Goal: Information Seeking & Learning: Learn about a topic

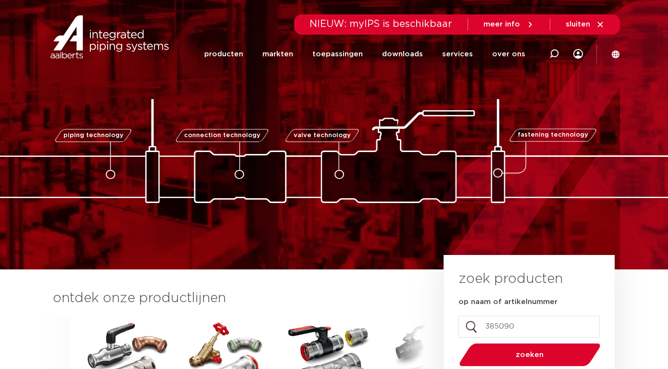
type input "3850900"
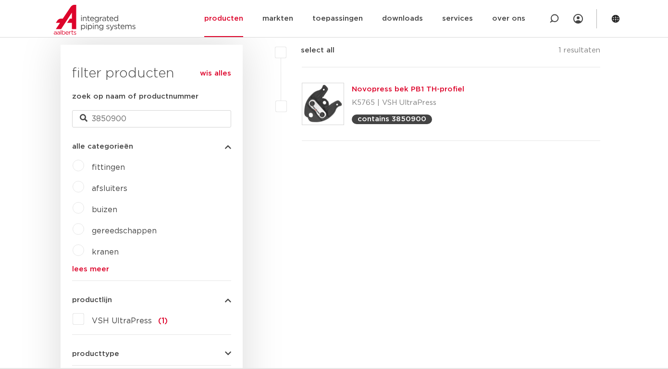
scroll to position [236, 0]
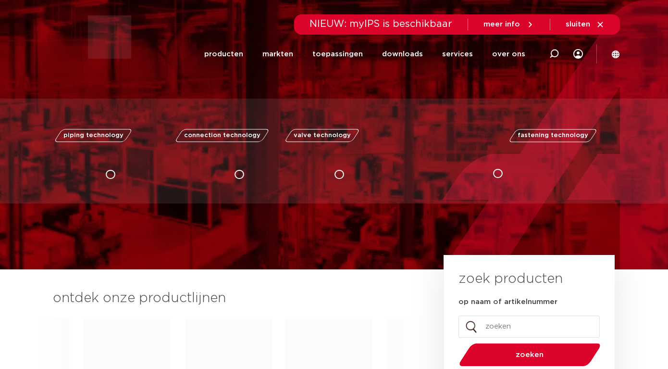
drag, startPoint x: 0, startPoint y: 0, endPoint x: 523, endPoint y: 328, distance: 617.5
click at [523, 329] on input "op naam of artikelnummer" at bounding box center [529, 326] width 141 height 22
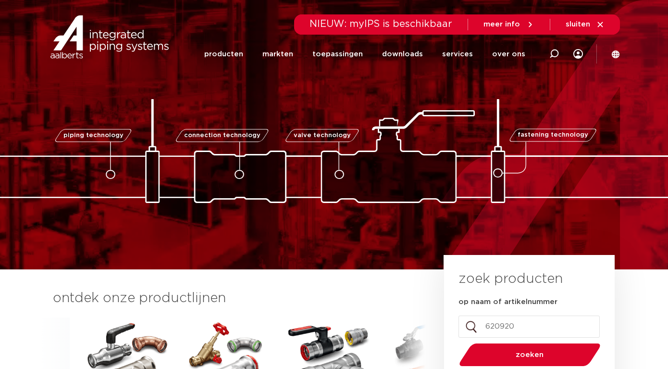
type input "6209203"
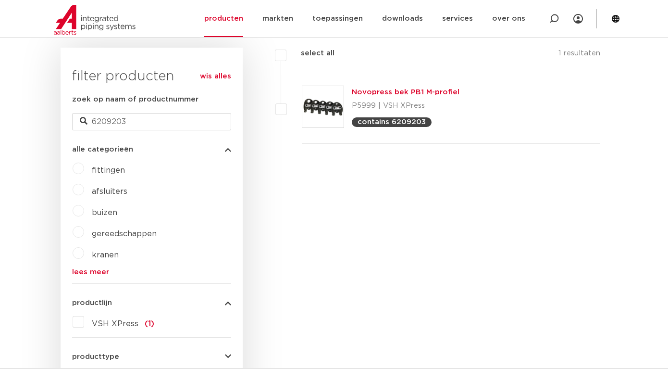
click at [393, 90] on link "Novopress bek PB1 M-profiel" at bounding box center [406, 91] width 108 height 7
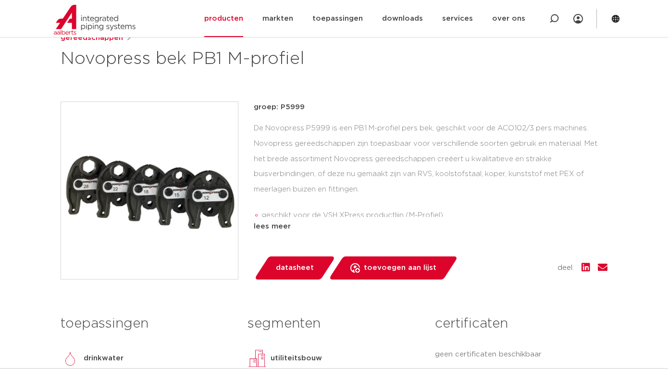
scroll to position [206, 0]
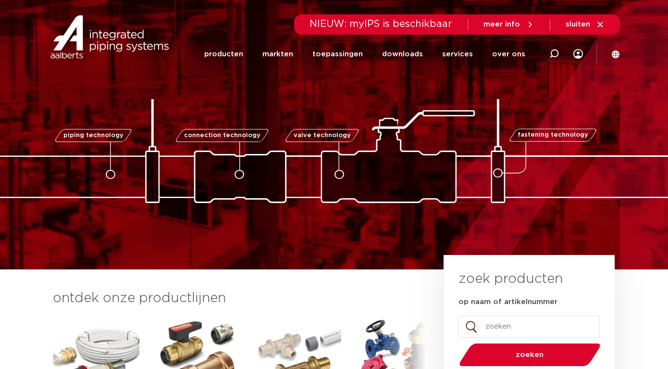
click at [495, 327] on input "op naam of artikelnummer" at bounding box center [529, 326] width 141 height 22
type input "3850900"
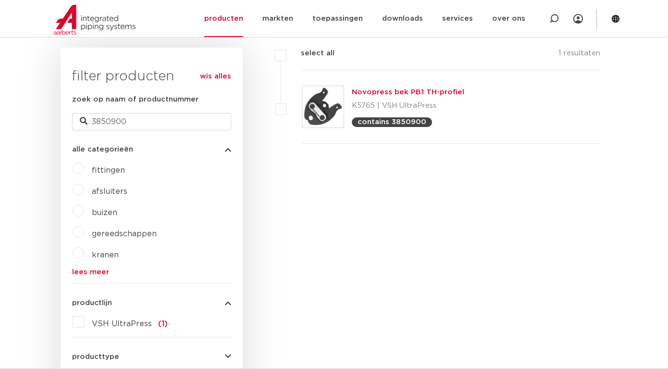
click at [386, 92] on link "Novopress bek PB1 TH-profiel" at bounding box center [408, 91] width 113 height 7
